Goal: Task Accomplishment & Management: Manage account settings

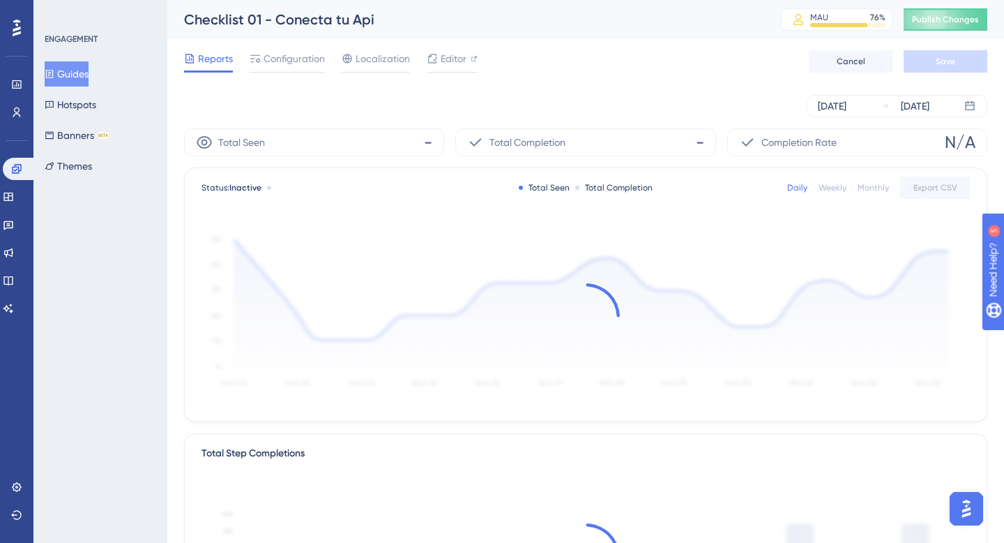
click at [76, 80] on button "Guides" at bounding box center [67, 73] width 44 height 25
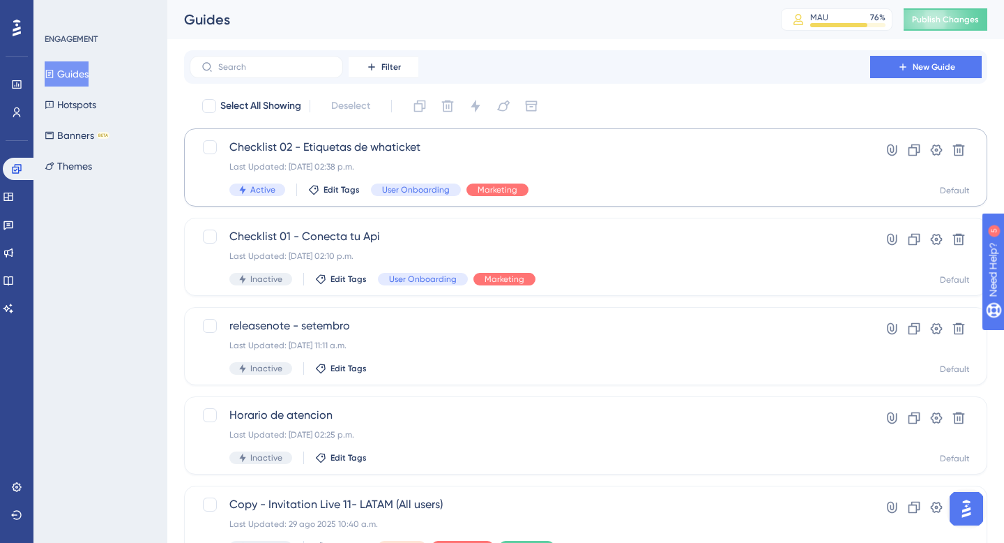
click at [395, 146] on span "Checklist 02 - Etiquetas de whaticket" at bounding box center [529, 147] width 601 height 17
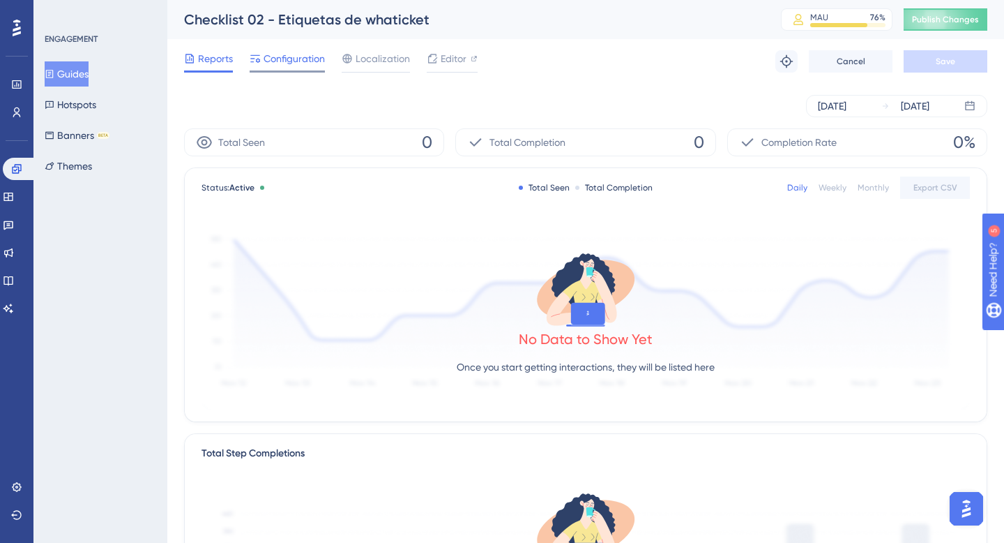
click at [305, 53] on span "Configuration" at bounding box center [294, 58] width 61 height 17
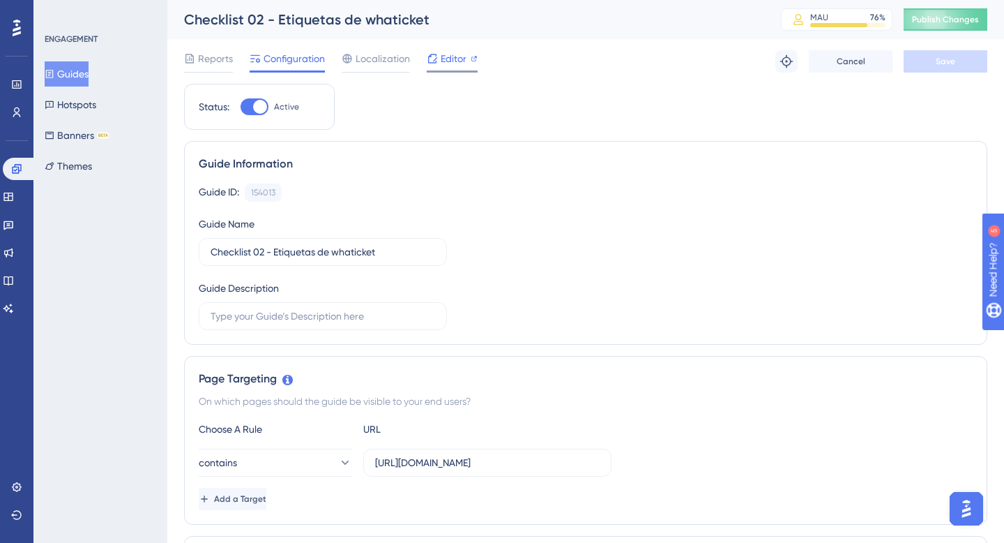
click at [437, 57] on icon at bounding box center [432, 58] width 11 height 11
click at [390, 56] on span "Localization" at bounding box center [383, 58] width 54 height 17
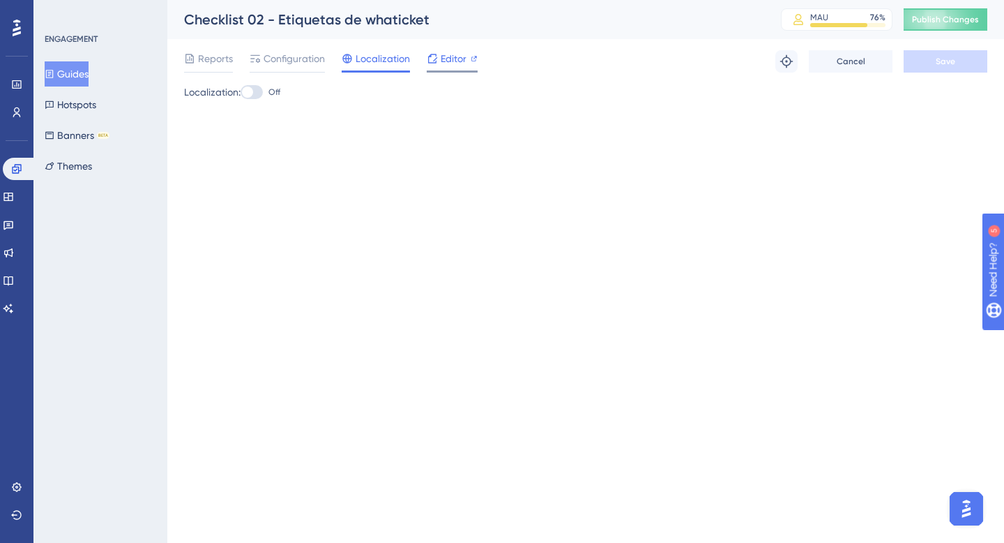
click at [448, 62] on span "Editor" at bounding box center [454, 58] width 26 height 17
